Goal: Task Accomplishment & Management: Use online tool/utility

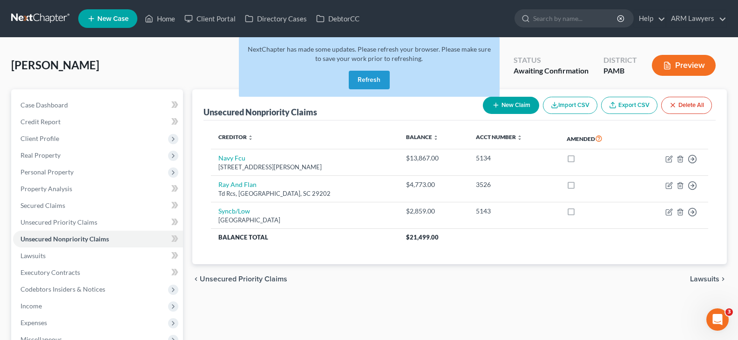
click at [48, 22] on link at bounding box center [41, 18] width 60 height 17
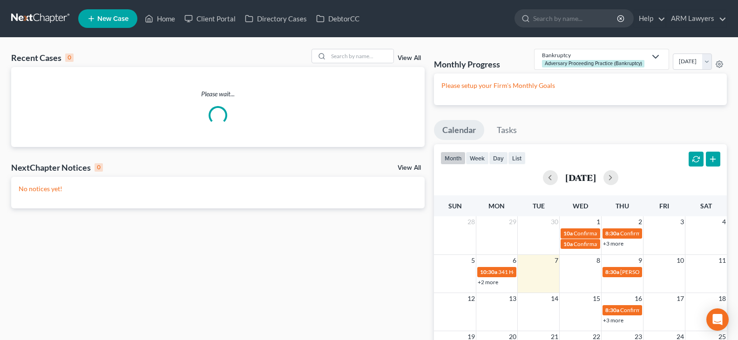
click at [413, 59] on link "View All" at bounding box center [409, 58] width 23 height 7
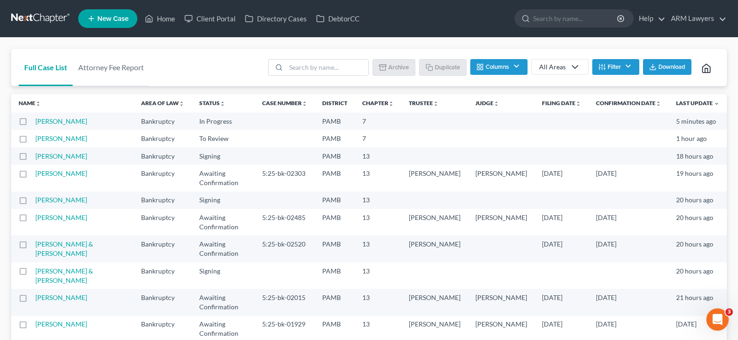
drag, startPoint x: 611, startPoint y: 66, endPoint x: 609, endPoint y: 79, distance: 13.6
click at [610, 66] on button "Filter" at bounding box center [615, 67] width 47 height 16
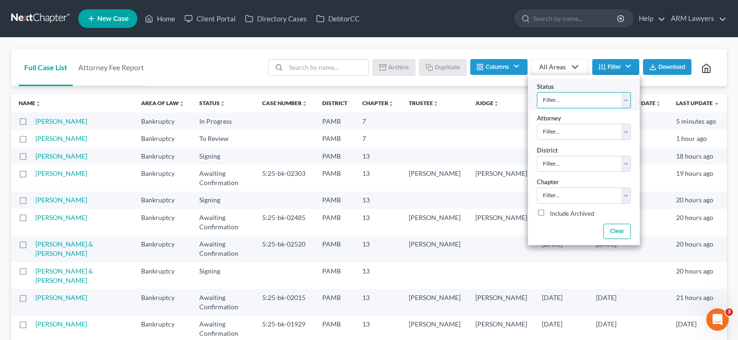
click at [609, 102] on select "Filter... Answer Due Awaiting Confirmation Awaiting Discharge Confirmed Could N…" at bounding box center [584, 100] width 94 height 16
select select "1"
click at [537, 92] on select "Filter... Answer Due Awaiting Confirmation Awaiting Discharge Confirmed Could N…" at bounding box center [584, 100] width 94 height 16
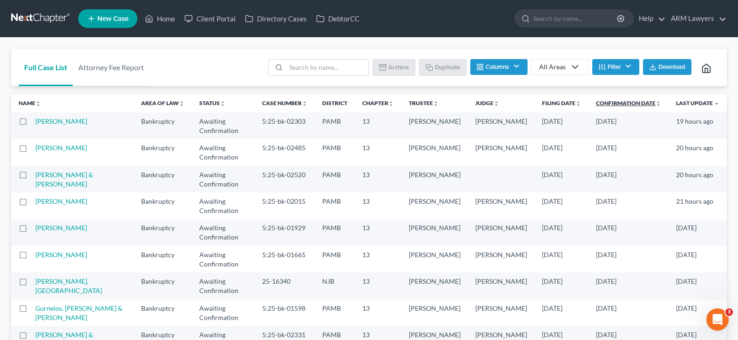
click at [619, 102] on link "Confirmation Date unfold_more expand_more expand_less" at bounding box center [628, 103] width 65 height 7
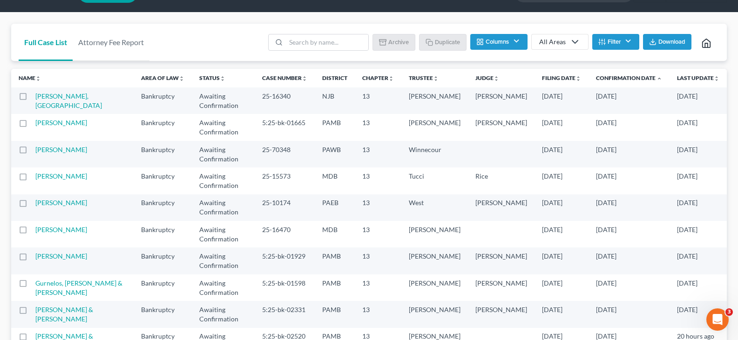
scroll to position [49, 0]
